Goal: Feedback & Contribution: Contribute content

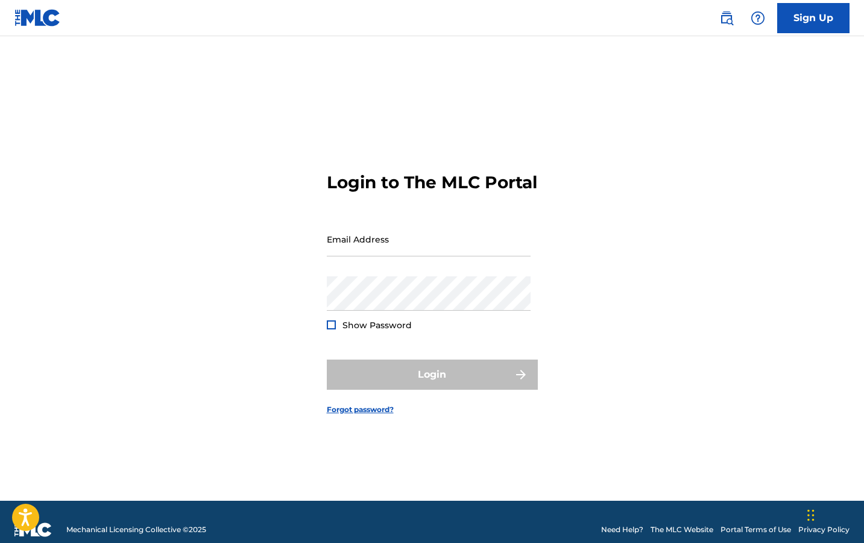
click at [364, 269] on div "Email Address" at bounding box center [429, 249] width 204 height 54
click at [363, 256] on input "Email Address" at bounding box center [429, 239] width 204 height 34
type input "[EMAIL_ADDRESS][DOMAIN_NAME]"
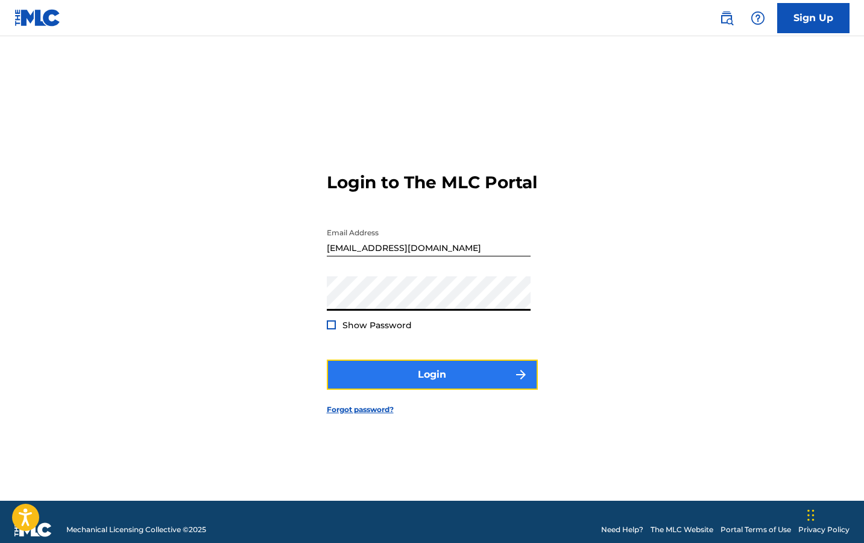
click at [446, 379] on button "Login" at bounding box center [432, 374] width 211 height 30
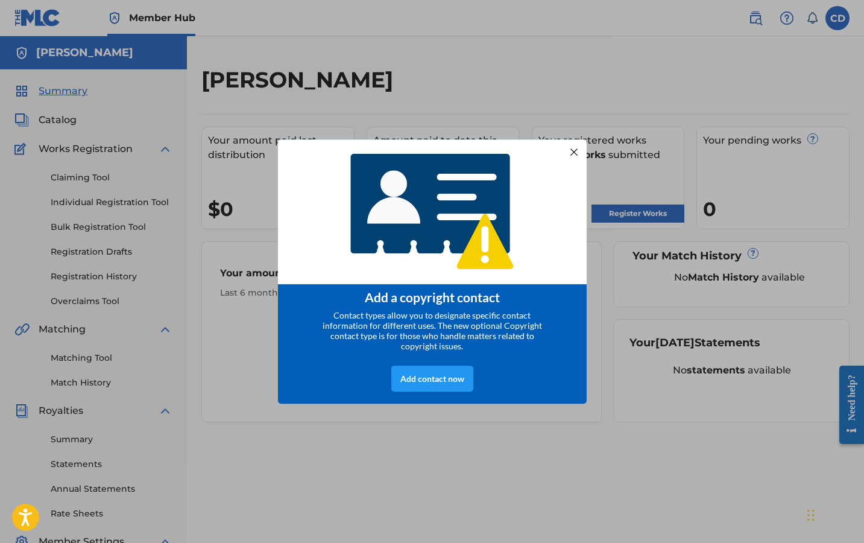
click at [676, 244] on div "Add a copyright contact Contact types allow you to designate specific contact i…" at bounding box center [432, 271] width 864 height 543
click at [576, 148] on div at bounding box center [574, 152] width 16 height 16
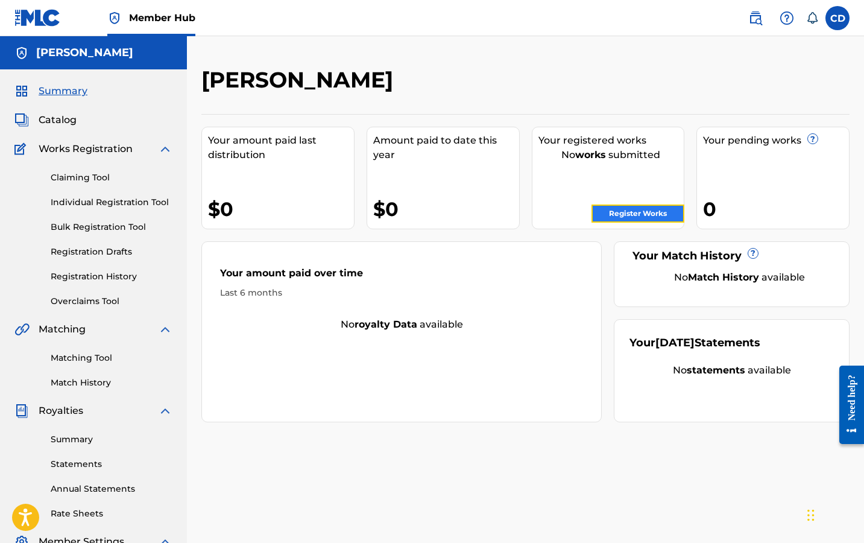
click at [631, 212] on link "Register Works" at bounding box center [638, 213] width 93 height 18
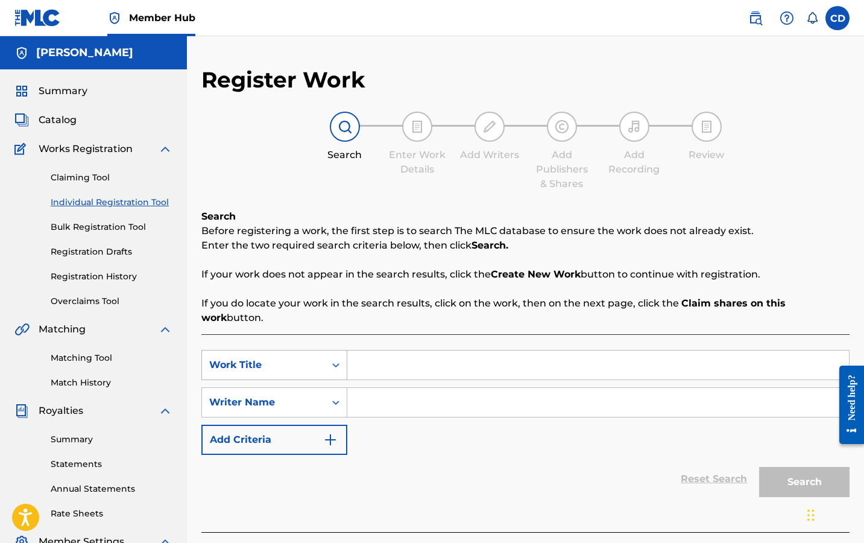
click at [277, 353] on div "Work Title" at bounding box center [263, 364] width 123 height 23
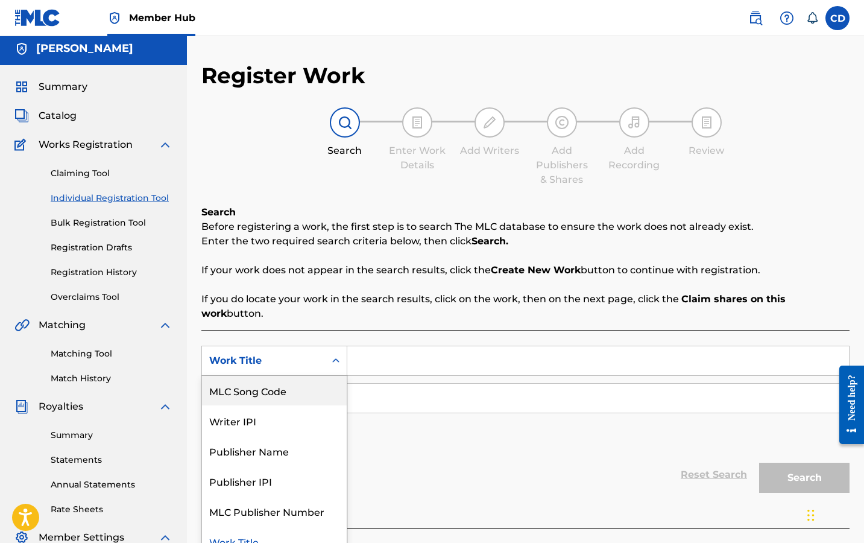
scroll to position [34, 0]
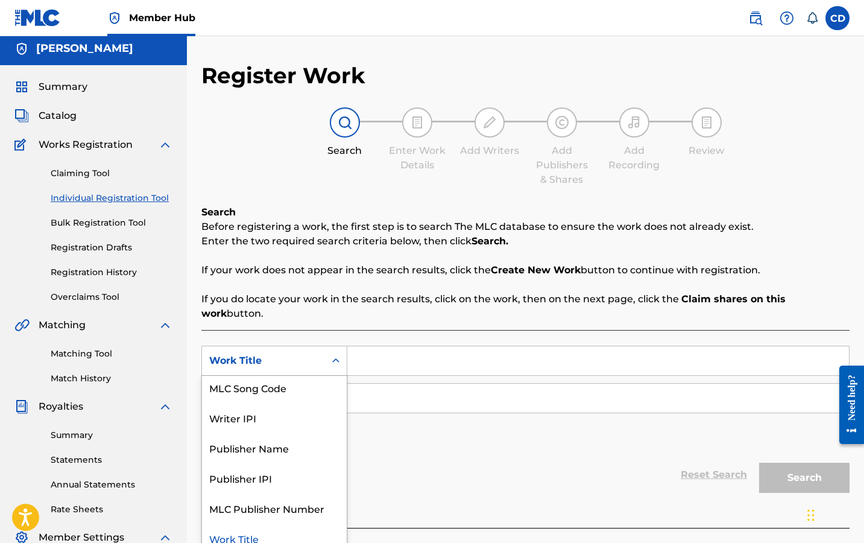
click at [246, 523] on div "Work Title" at bounding box center [274, 538] width 145 height 30
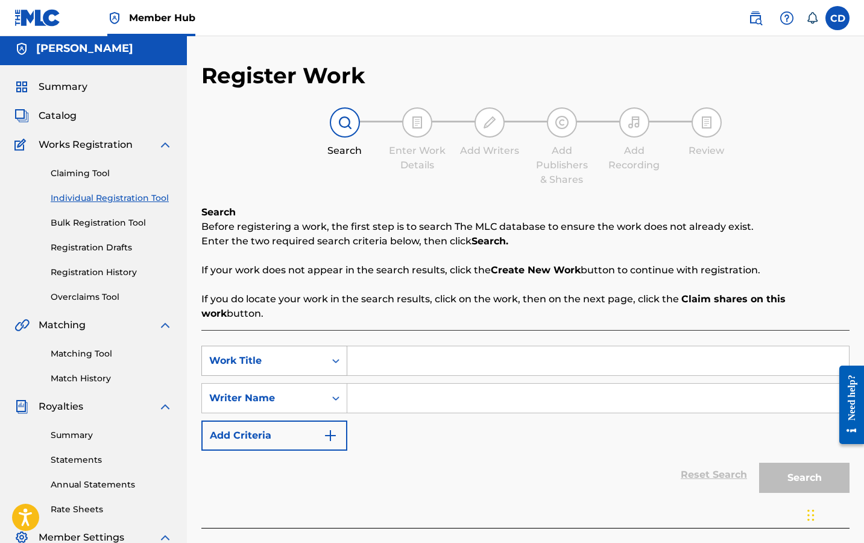
click at [266, 346] on div "Work Title" at bounding box center [274, 361] width 146 height 30
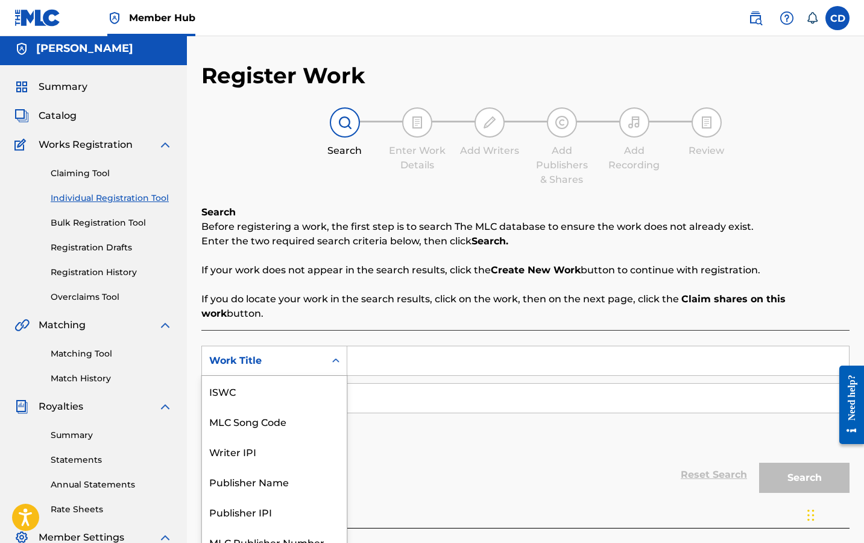
scroll to position [30, 0]
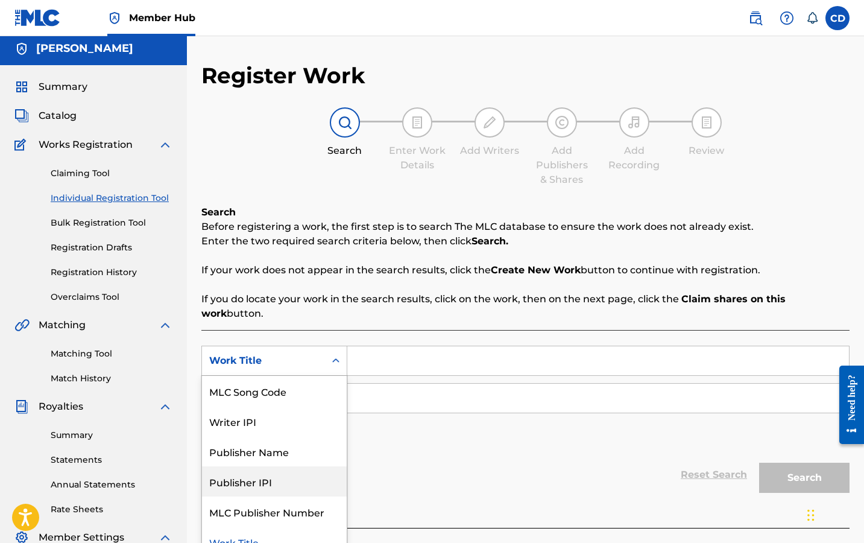
click at [420, 450] on div "Reset Search Search" at bounding box center [525, 474] width 648 height 48
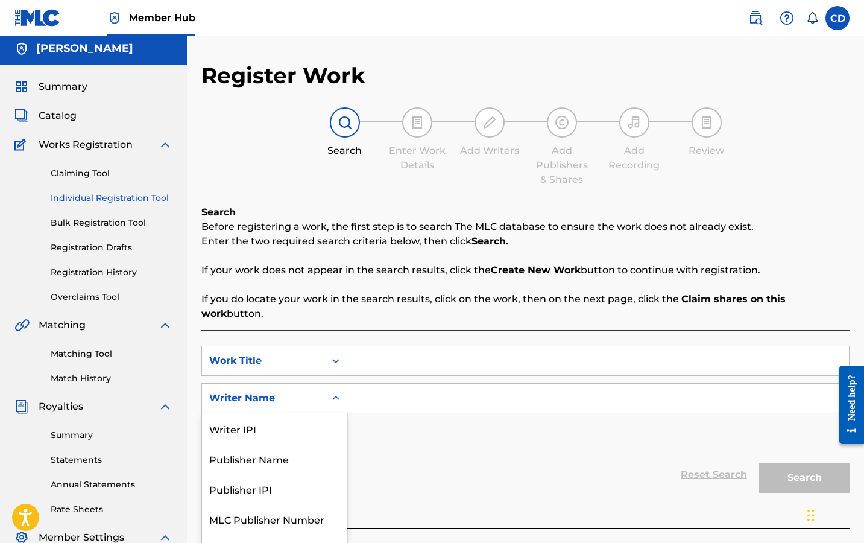
click at [312, 391] on div "Writer Name" at bounding box center [274, 398] width 146 height 30
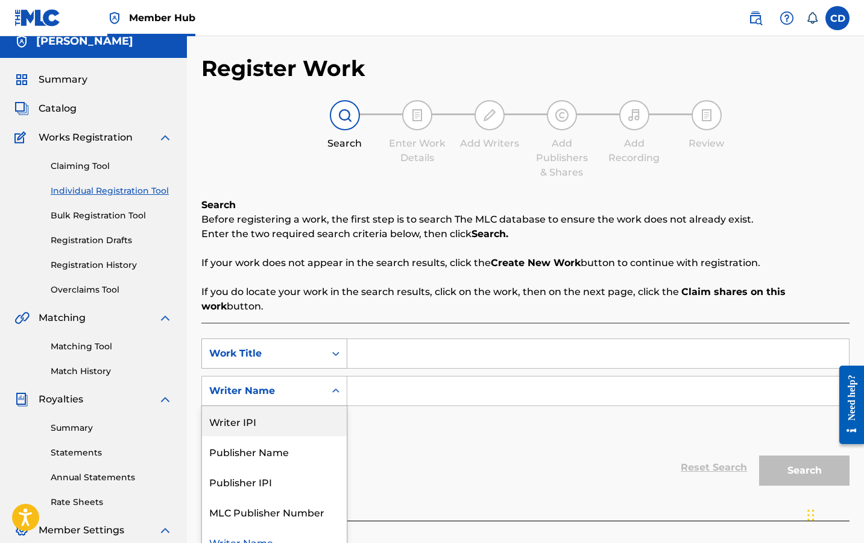
click at [299, 346] on div "Work Title" at bounding box center [263, 353] width 109 height 14
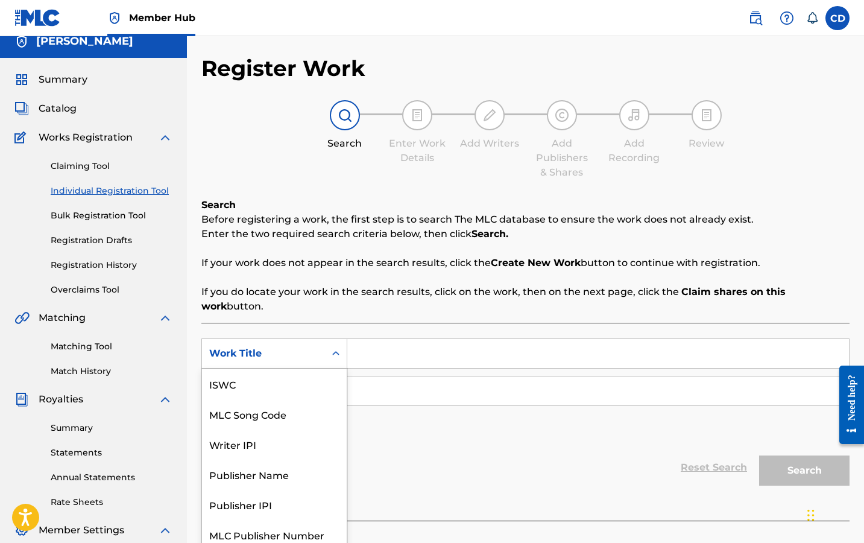
scroll to position [30, 0]
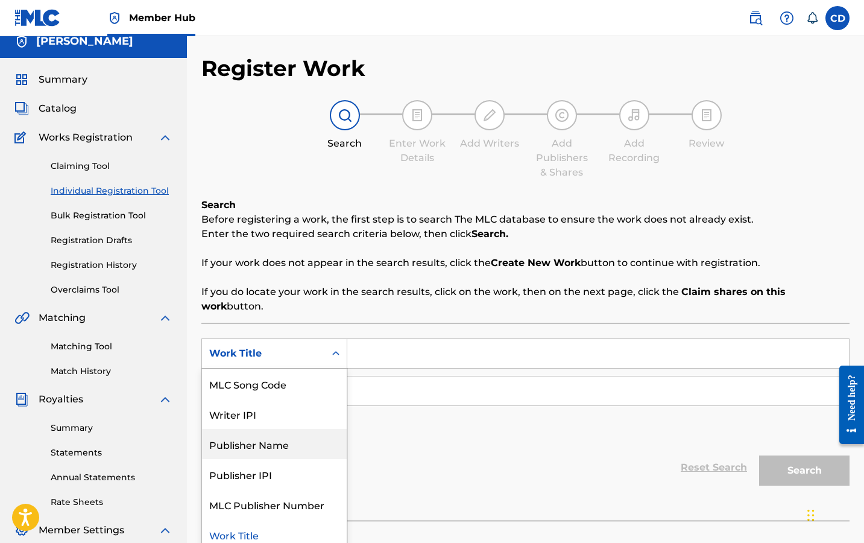
click at [300, 432] on div "Publisher Name" at bounding box center [274, 444] width 145 height 30
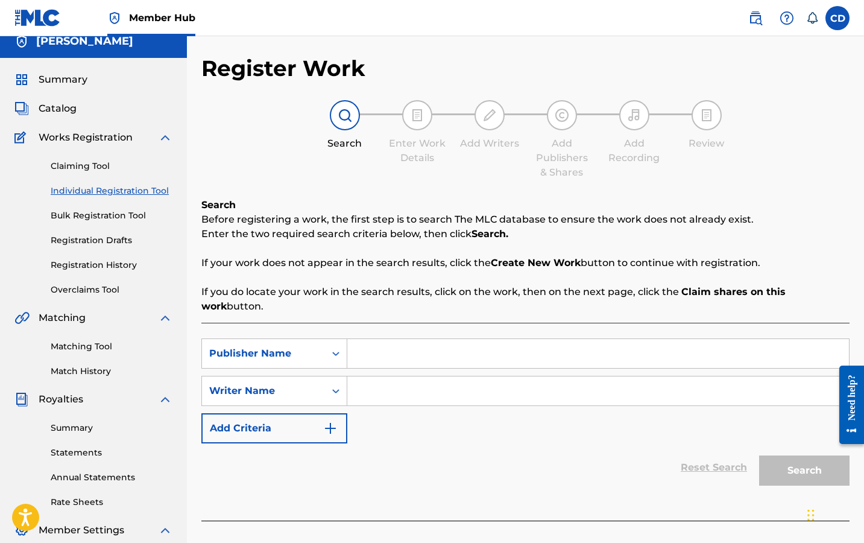
click at [391, 339] on input "Search Form" at bounding box center [598, 353] width 502 height 29
type input "Distrokid"
click at [399, 380] on input "Search Form" at bounding box center [598, 390] width 502 height 29
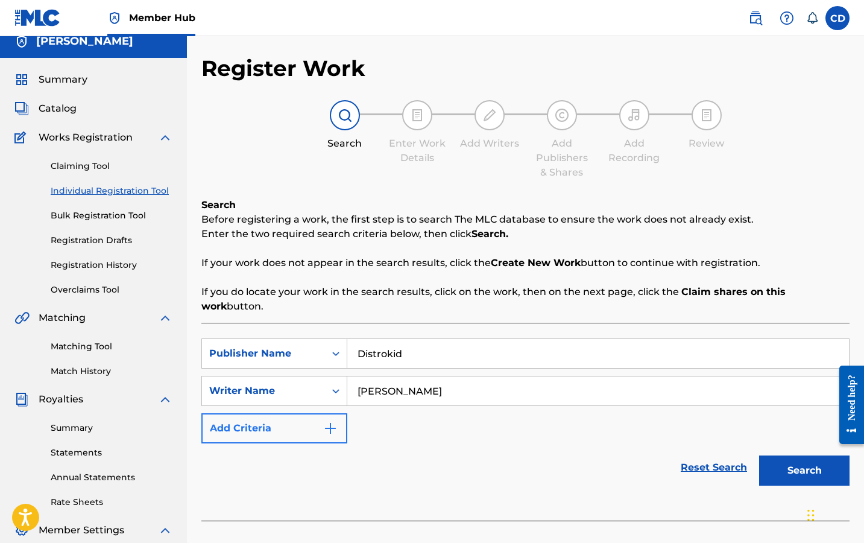
type input "[PERSON_NAME]"
click at [333, 421] on img "Search Form" at bounding box center [330, 428] width 14 height 14
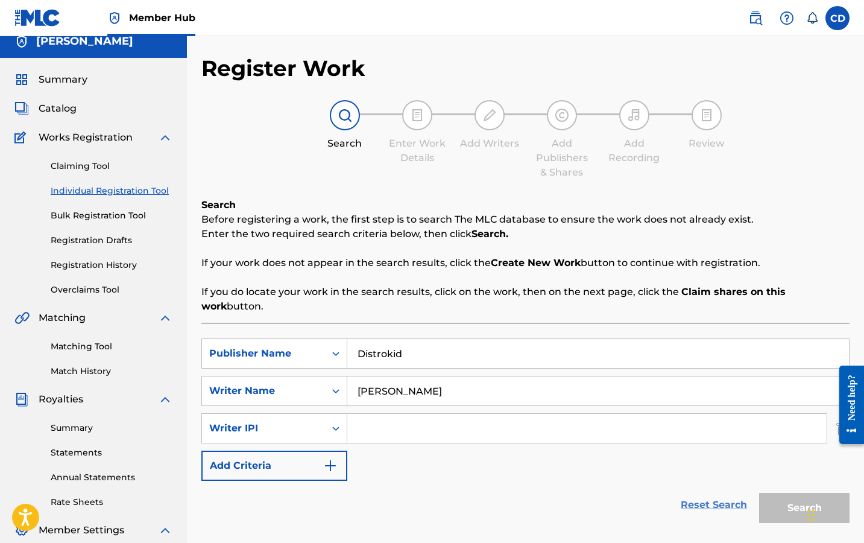
click at [721, 492] on link "Reset Search" at bounding box center [714, 505] width 78 height 27
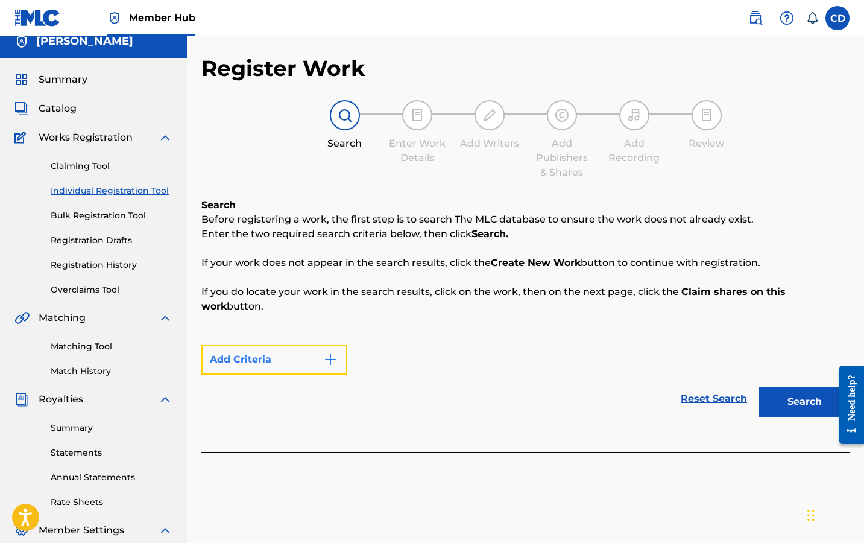
click at [318, 344] on button "Add Criteria" at bounding box center [274, 359] width 146 height 30
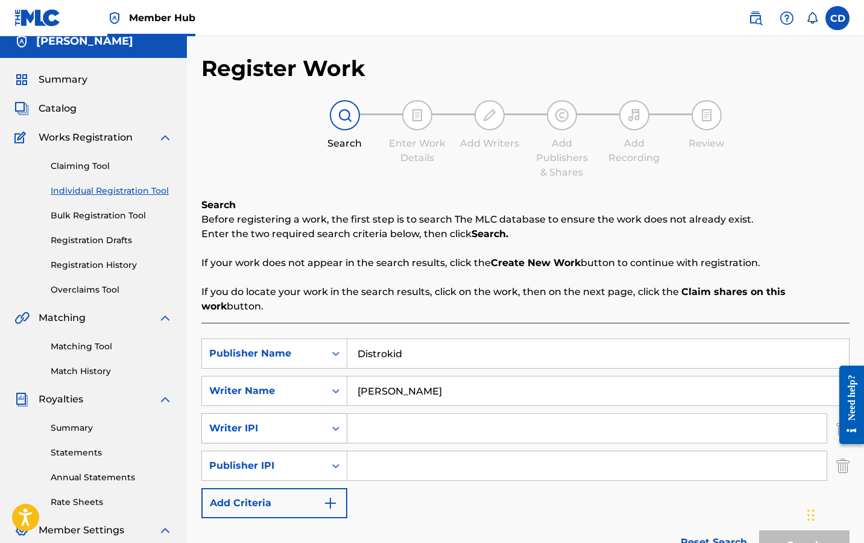
click at [332, 422] on icon "Search Form" at bounding box center [336, 428] width 12 height 12
click at [400, 490] on div "SearchWithCriteria3c53d6b0-4157-4487-bef0-b37c51be13ad Publisher Name Distrokid…" at bounding box center [525, 428] width 648 height 180
click at [800, 535] on div "Search" at bounding box center [801, 542] width 96 height 48
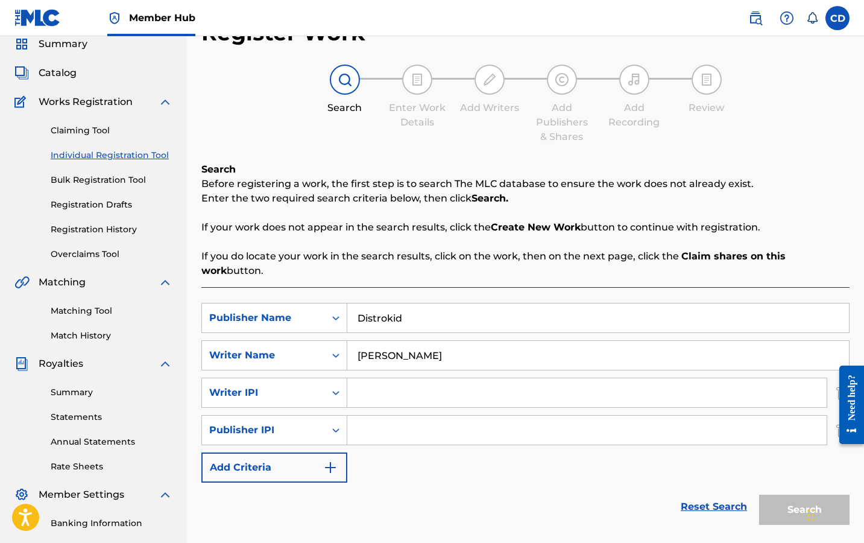
scroll to position [127, 0]
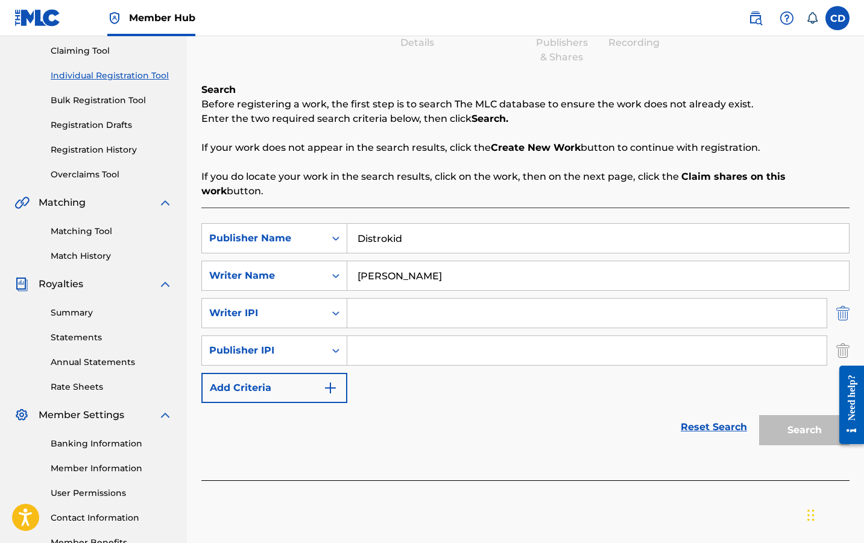
click at [846, 301] on img "Search Form" at bounding box center [842, 313] width 13 height 30
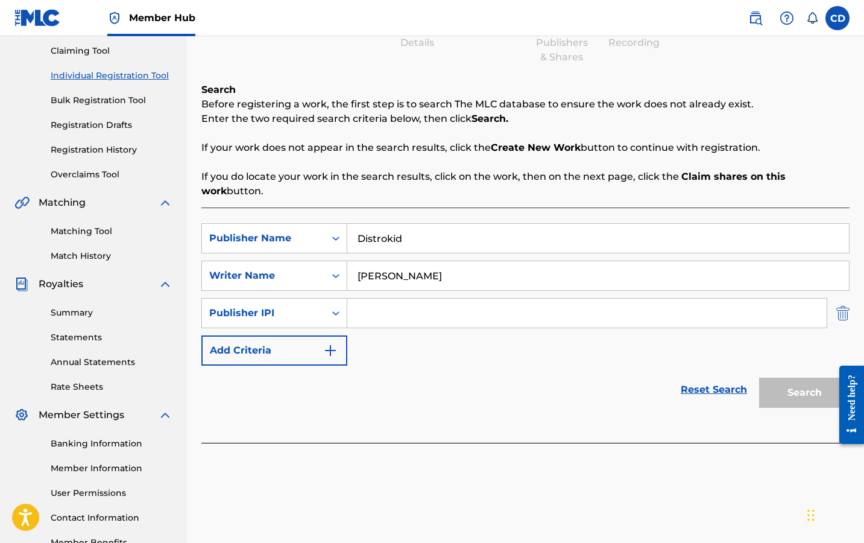
click at [844, 298] on img "Search Form" at bounding box center [842, 313] width 13 height 30
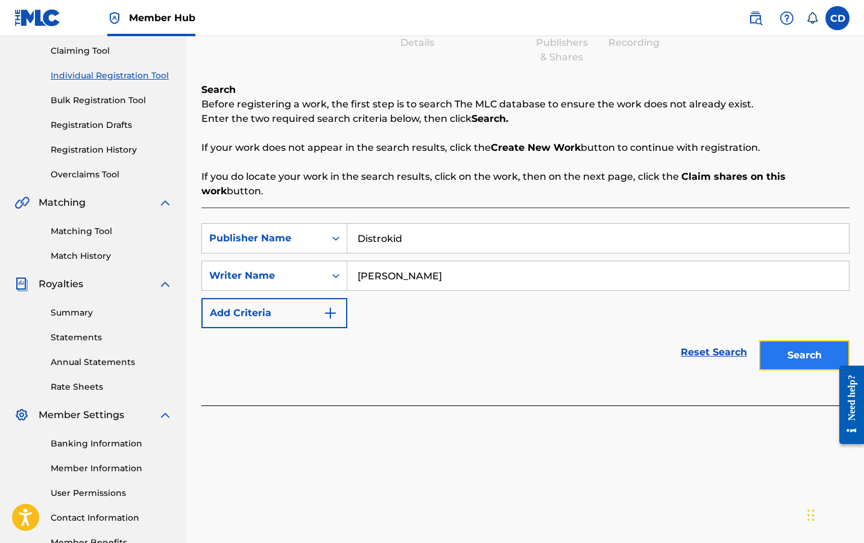
click at [798, 340] on button "Search" at bounding box center [804, 355] width 90 height 30
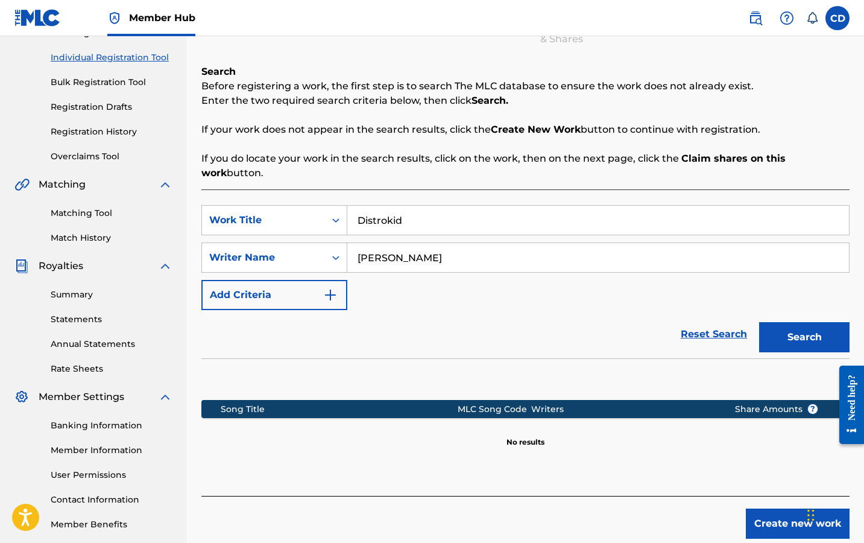
scroll to position [140, 0]
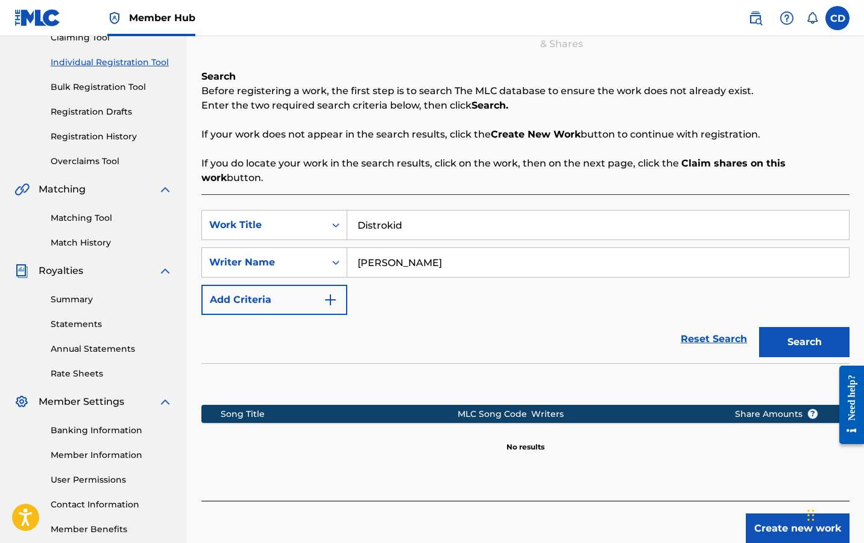
click at [501, 408] on div "MLC Song Code" at bounding box center [495, 414] width 74 height 13
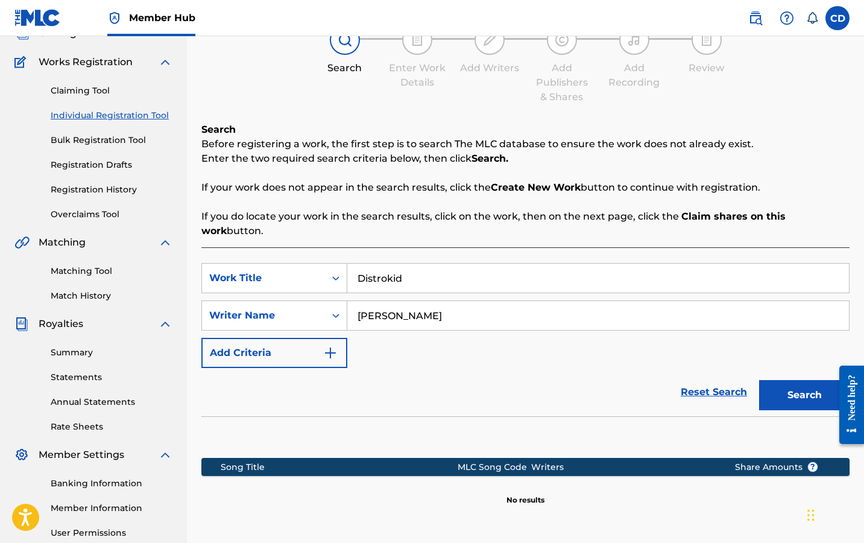
scroll to position [83, 0]
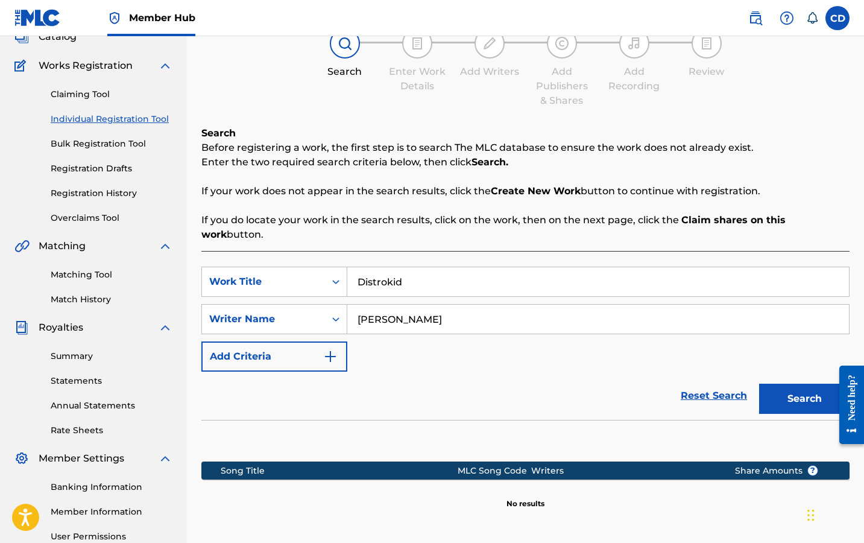
drag, startPoint x: 407, startPoint y: 264, endPoint x: 357, endPoint y: 264, distance: 50.1
click at [357, 267] on input "Distrokid" at bounding box center [598, 281] width 502 height 29
type input "nine intentions"
click at [791, 384] on button "Search" at bounding box center [804, 399] width 90 height 30
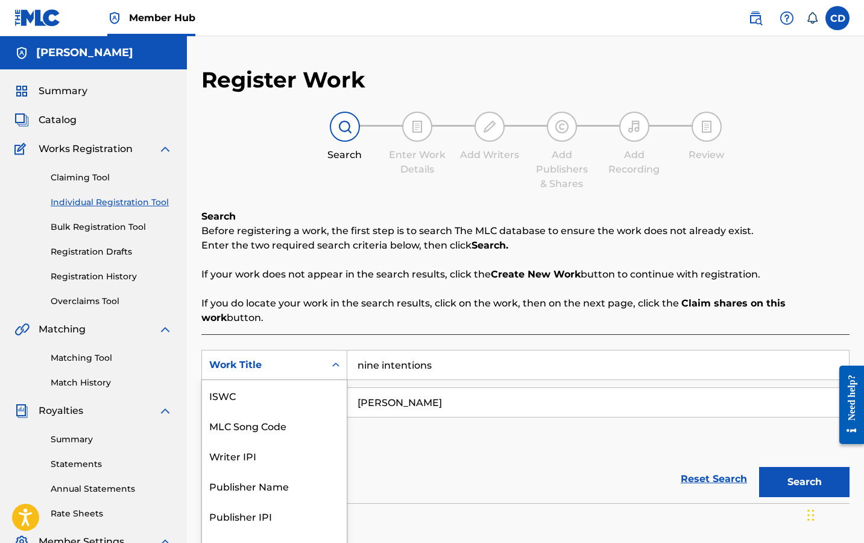
scroll to position [4, 0]
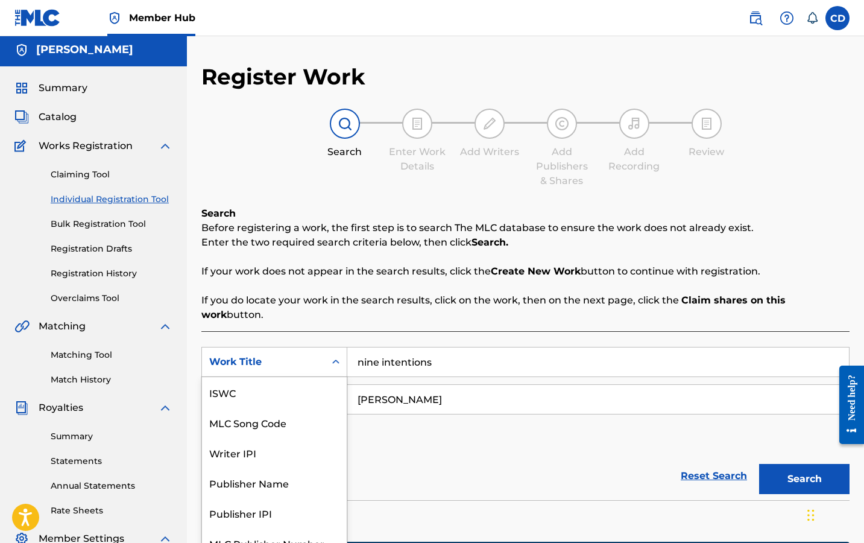
click at [335, 358] on div "Search Form" at bounding box center [336, 361] width 22 height 29
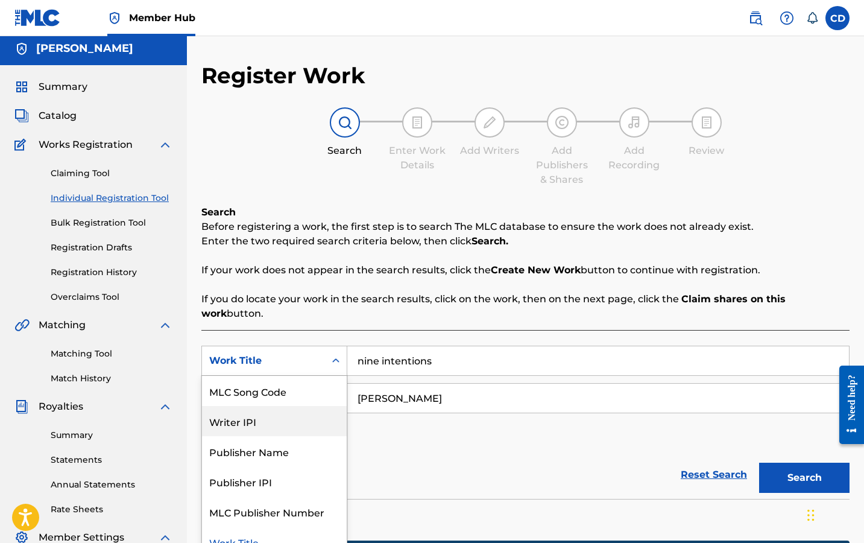
scroll to position [34, 0]
